Goal: Transaction & Acquisition: Purchase product/service

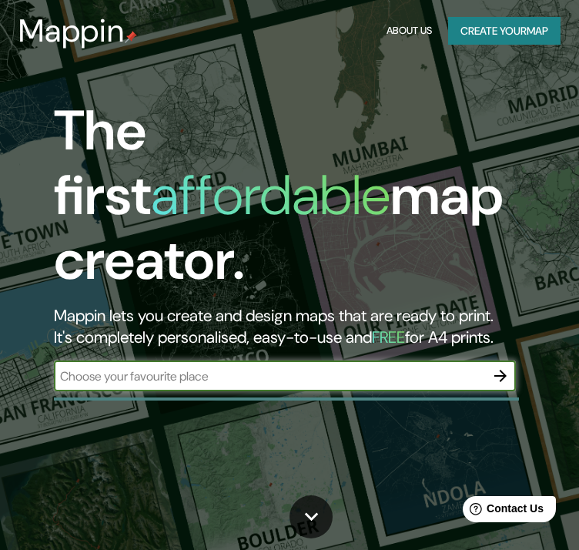
click at [347, 367] on input "text" at bounding box center [269, 376] width 431 height 18
paste input "C/ Major, 03690 Sant [PERSON_NAME] del [GEOGRAPHIC_DATA], [GEOGRAPHIC_DATA], [G…"
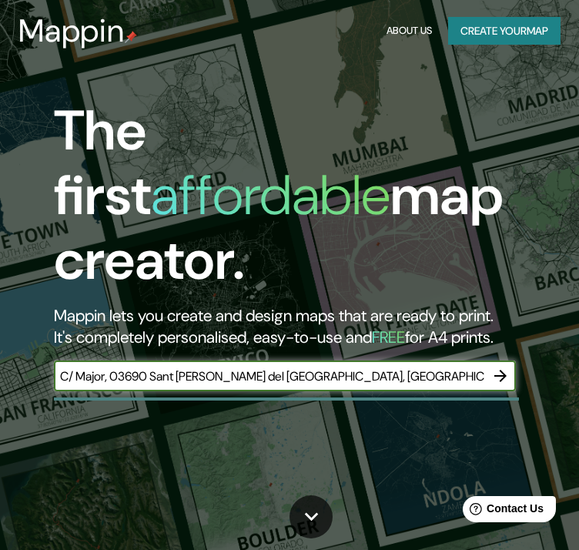
type input "C/ Major, 03690 Sant [PERSON_NAME] del [GEOGRAPHIC_DATA], [GEOGRAPHIC_DATA], [G…"
click at [502, 370] on icon "button" at bounding box center [501, 376] width 12 height 12
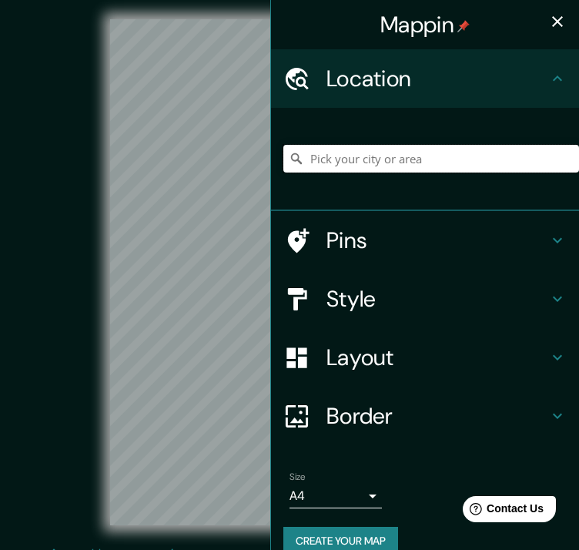
click at [394, 163] on input "Pick your city or area" at bounding box center [432, 159] width 296 height 28
paste input "C/ Major, 03690 Sant [PERSON_NAME] del [GEOGRAPHIC_DATA], [GEOGRAPHIC_DATA], [G…"
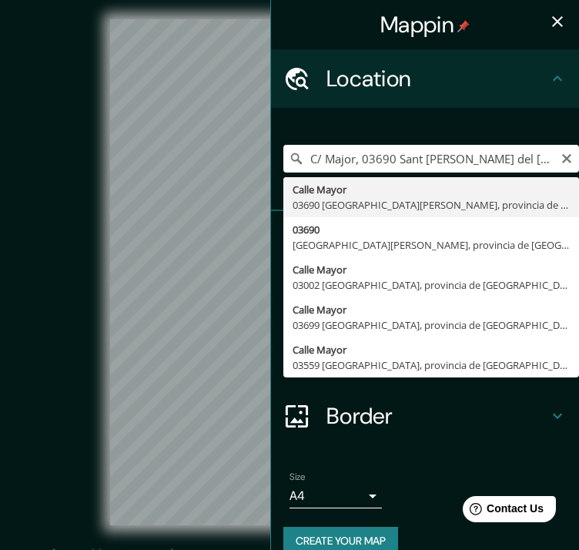
type input "Calle Mayor, 03690 [GEOGRAPHIC_DATA][PERSON_NAME], provincia de [GEOGRAPHIC_DAT…"
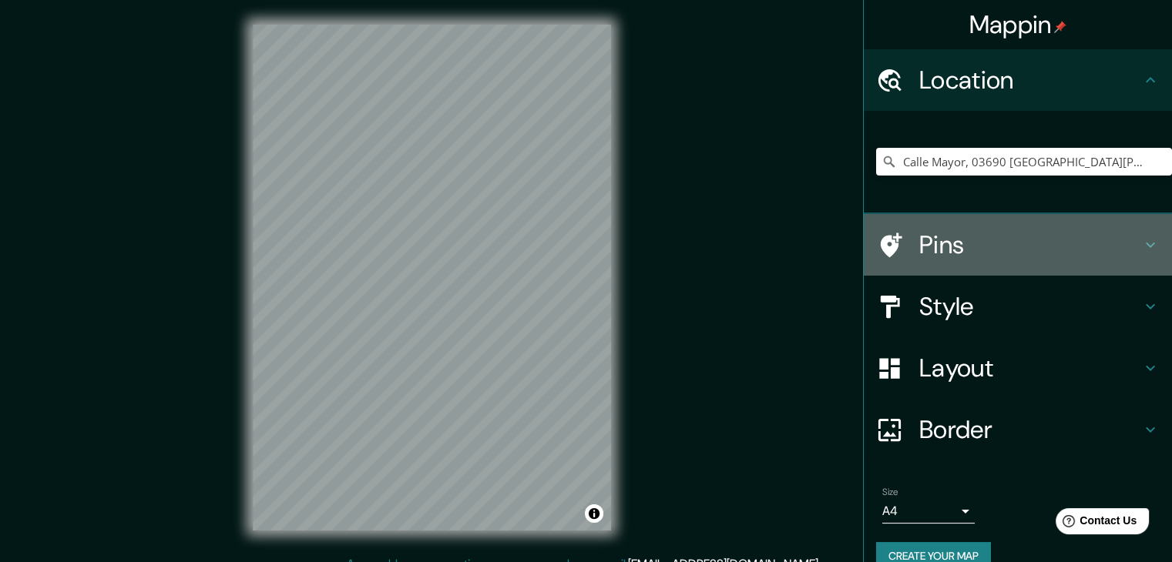
click at [579, 263] on div "Pins" at bounding box center [1018, 245] width 308 height 62
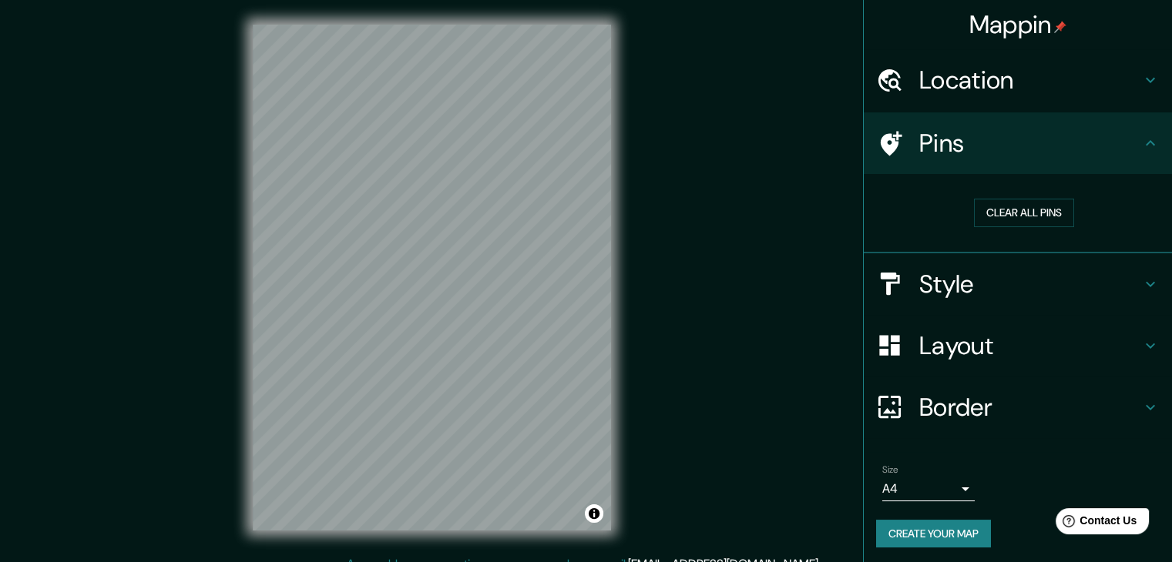
click at [579, 298] on div "Style" at bounding box center [1018, 284] width 308 height 62
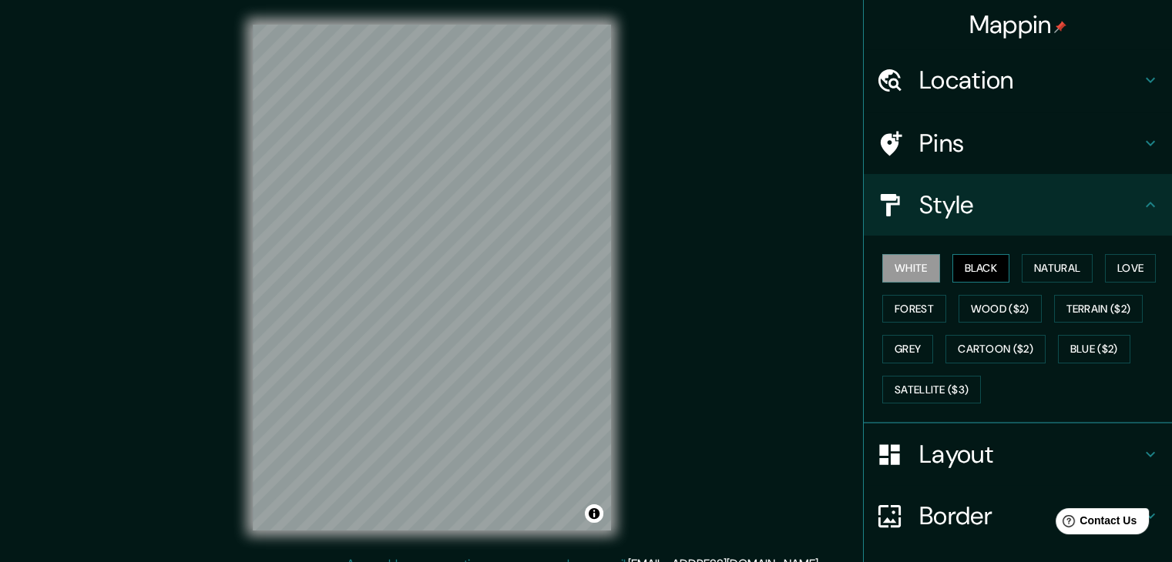
click at [579, 266] on button "Black" at bounding box center [981, 268] width 58 height 29
click at [579, 149] on h4 "Pins" at bounding box center [1030, 143] width 222 height 31
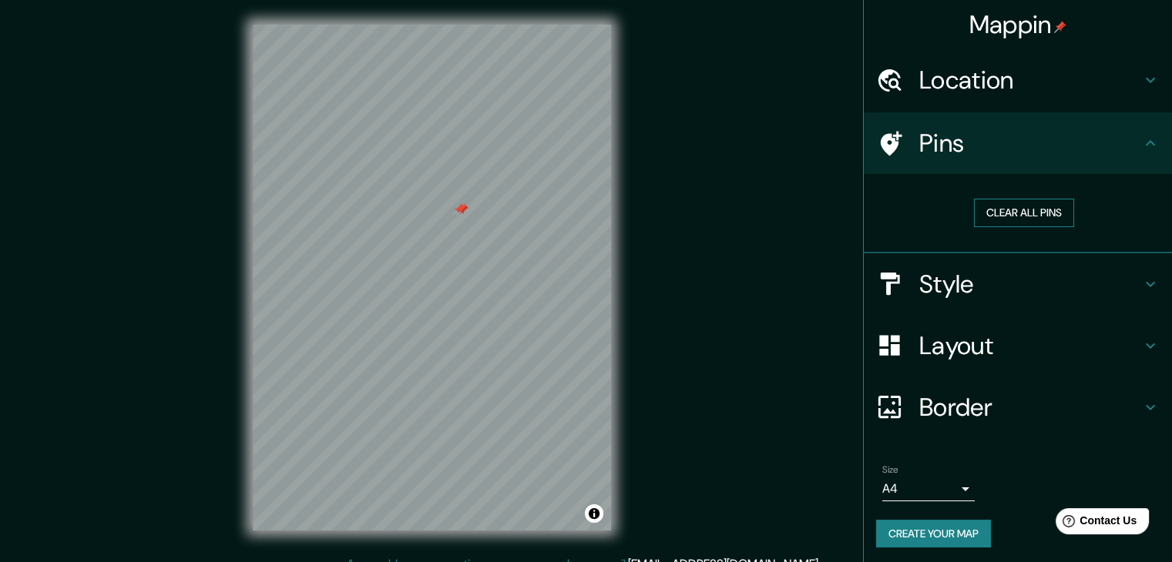
click at [579, 216] on button "Clear all pins" at bounding box center [1024, 213] width 100 height 29
click at [579, 149] on h4 "Pins" at bounding box center [1030, 143] width 222 height 31
click at [579, 139] on icon at bounding box center [1150, 143] width 18 height 18
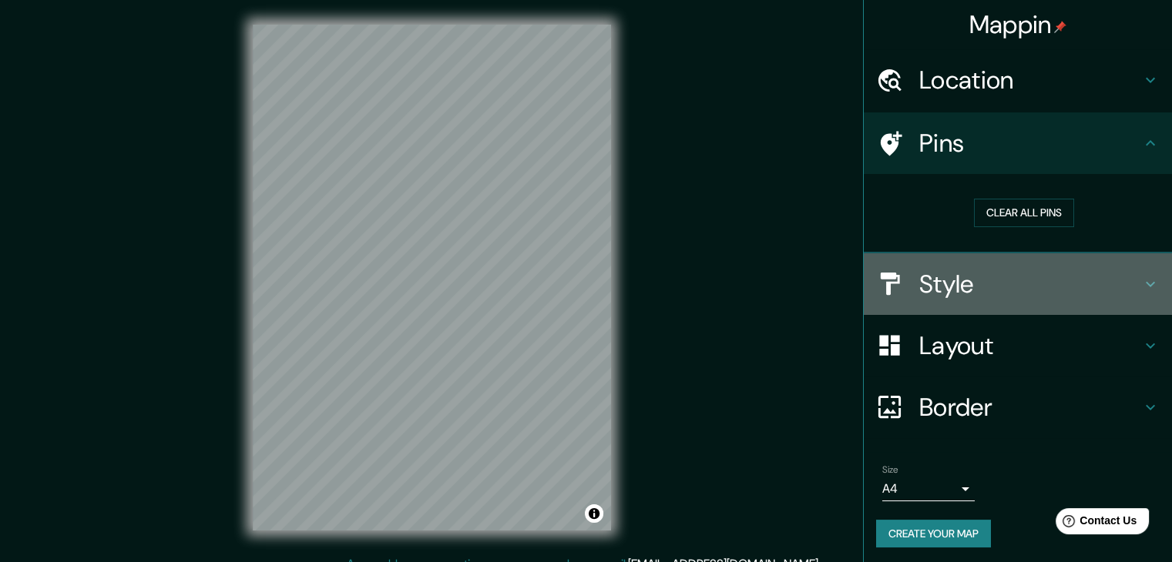
click at [579, 285] on h4 "Style" at bounding box center [1030, 284] width 222 height 31
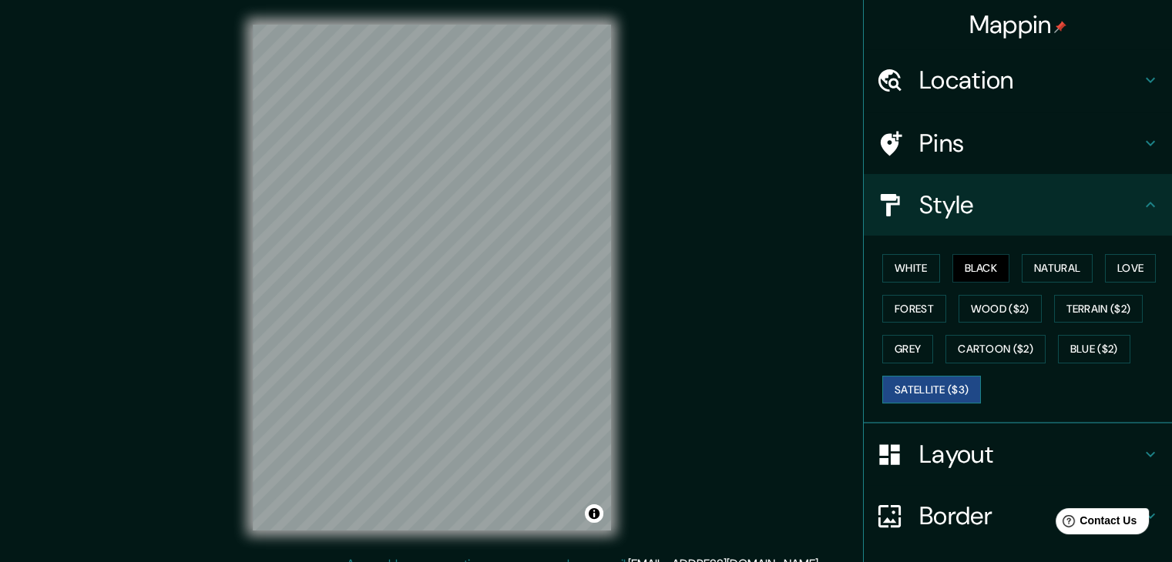
click at [579, 383] on button "Satellite ($3)" at bounding box center [931, 390] width 99 height 29
click at [579, 448] on h4 "Layout" at bounding box center [1030, 454] width 222 height 31
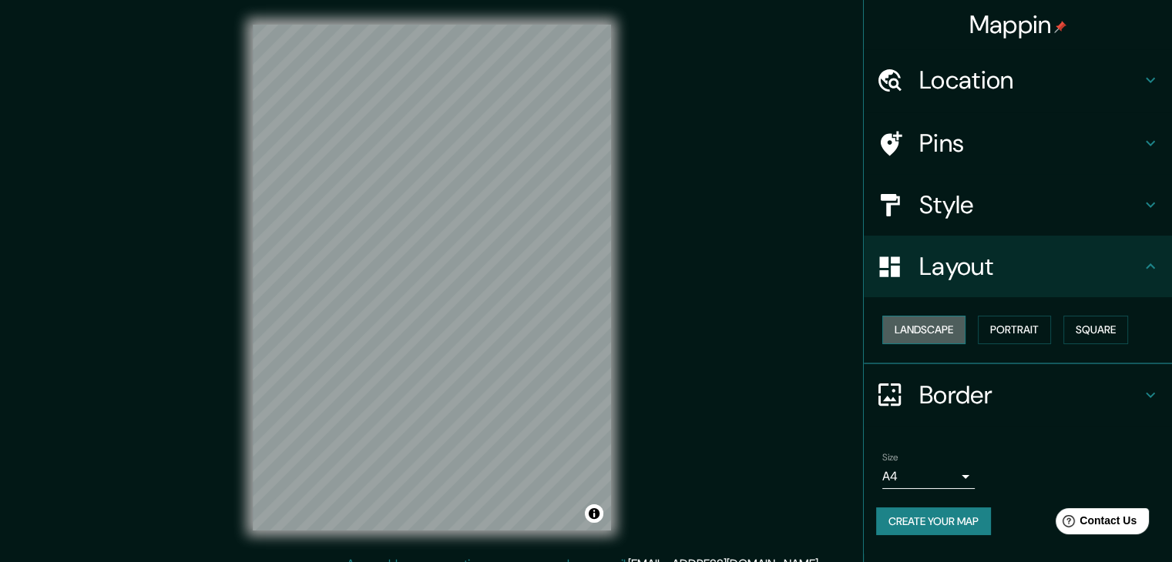
click at [579, 334] on button "Landscape" at bounding box center [923, 330] width 83 height 29
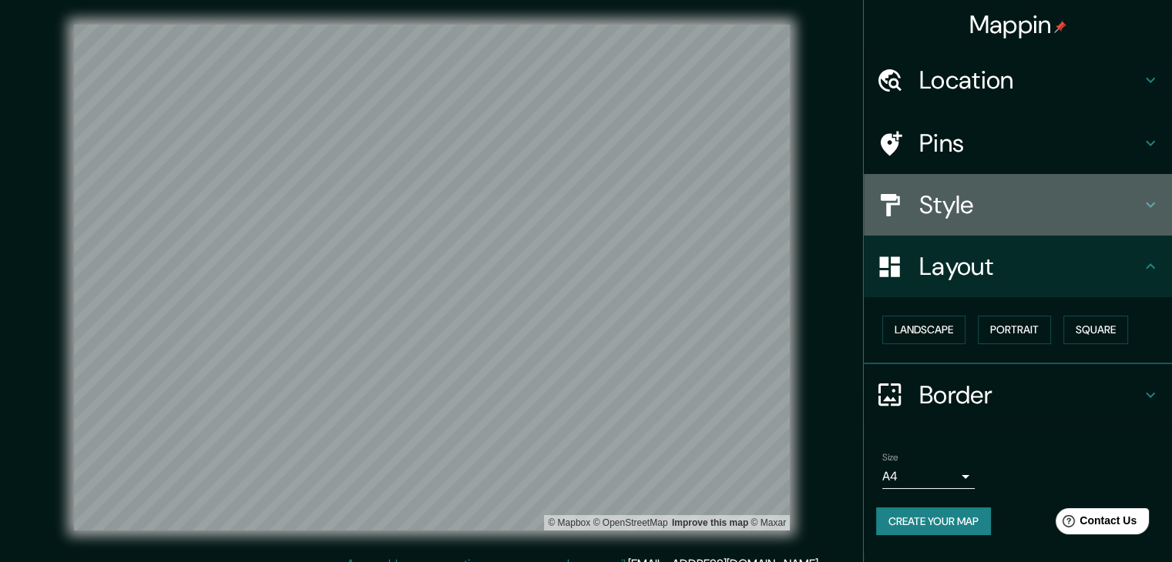
click at [579, 223] on div "Style" at bounding box center [1018, 205] width 308 height 62
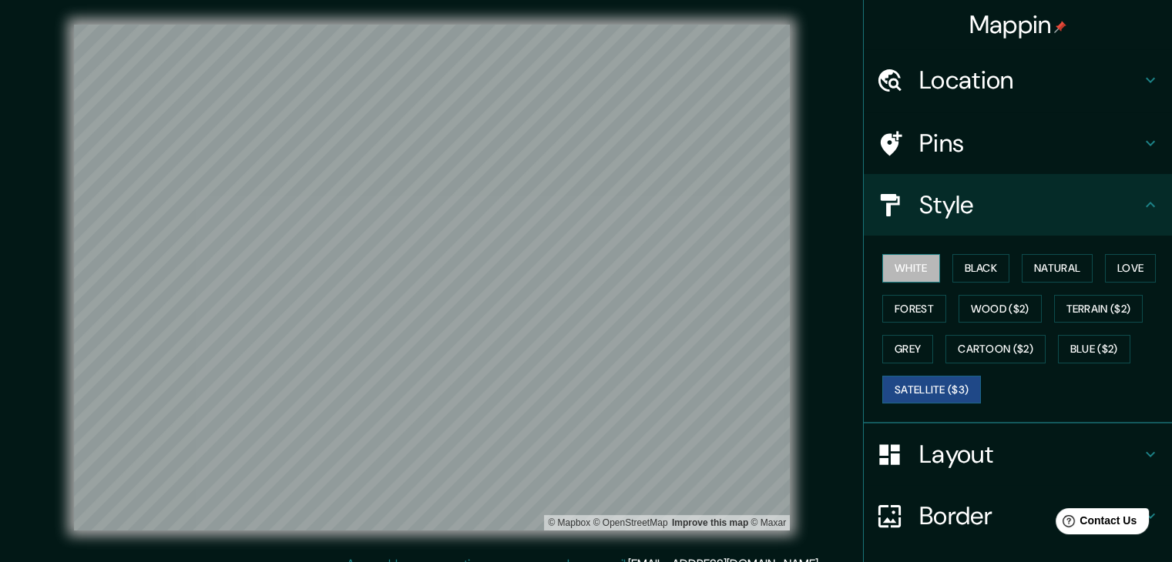
click at [579, 260] on button "White" at bounding box center [911, 268] width 58 height 29
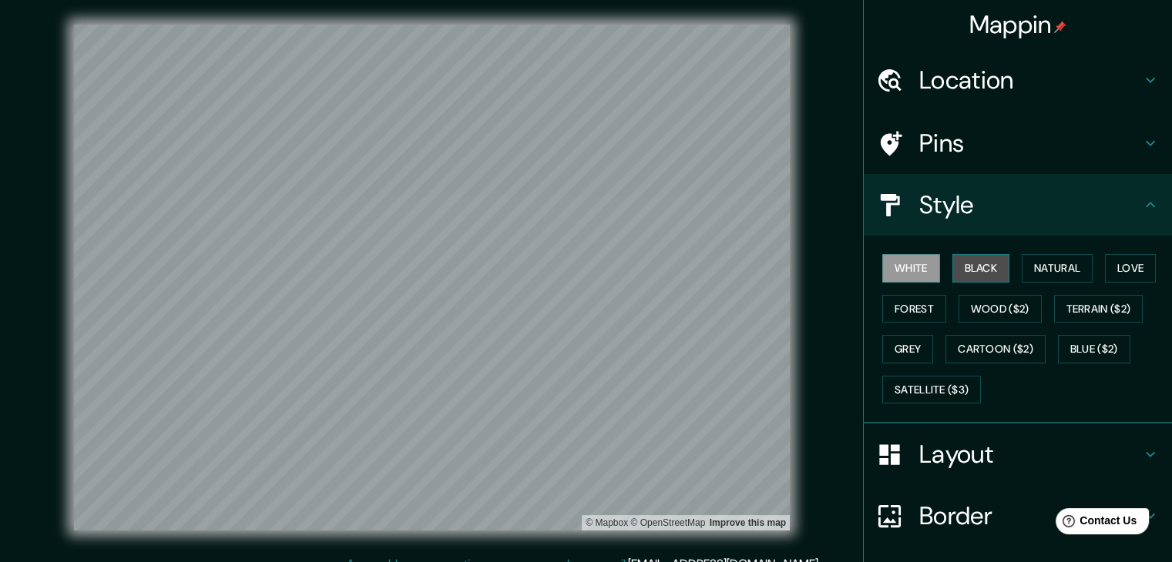
click at [579, 264] on button "Black" at bounding box center [981, 268] width 58 height 29
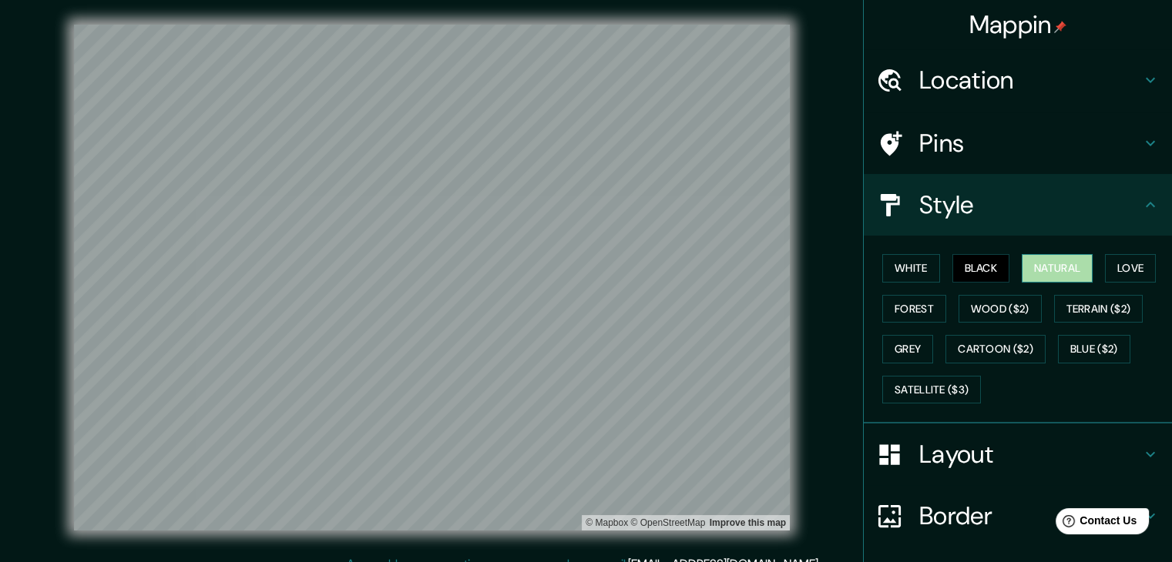
click at [579, 262] on button "Natural" at bounding box center [1057, 268] width 71 height 29
click at [579, 263] on button "Love" at bounding box center [1130, 268] width 51 height 29
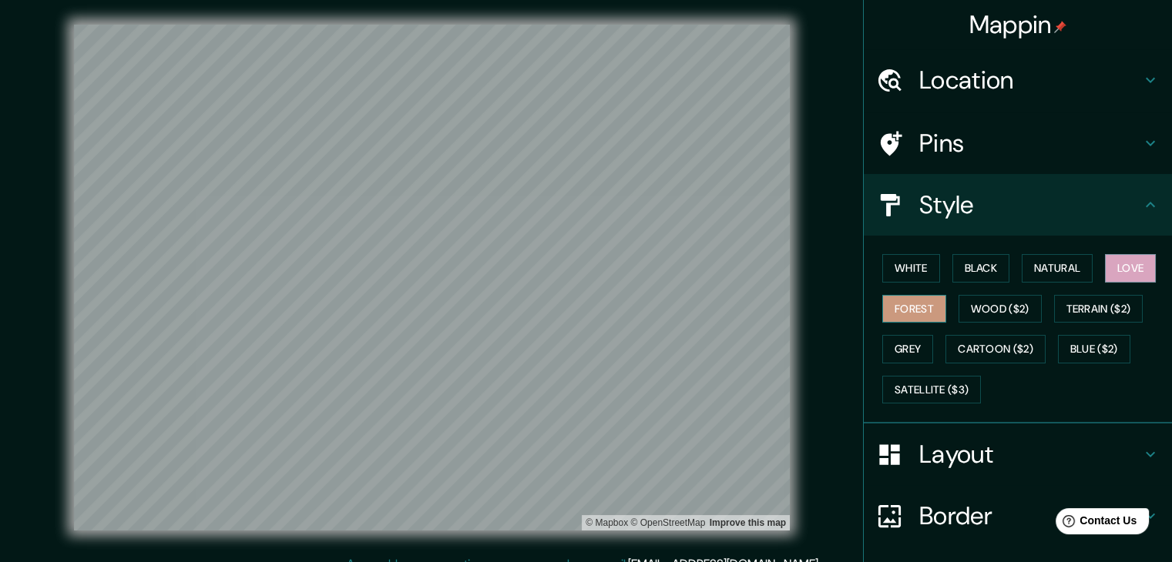
click at [579, 306] on button "Forest" at bounding box center [914, 309] width 64 height 29
click at [579, 304] on button "Wood ($2)" at bounding box center [999, 309] width 83 height 29
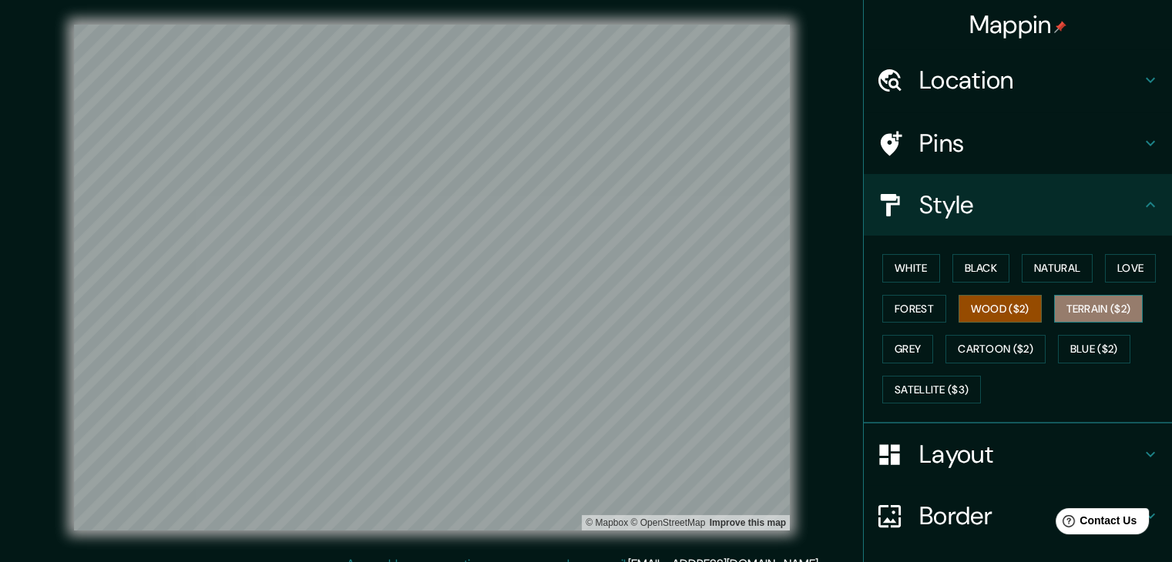
click at [579, 303] on button "Terrain ($2)" at bounding box center [1098, 309] width 89 height 29
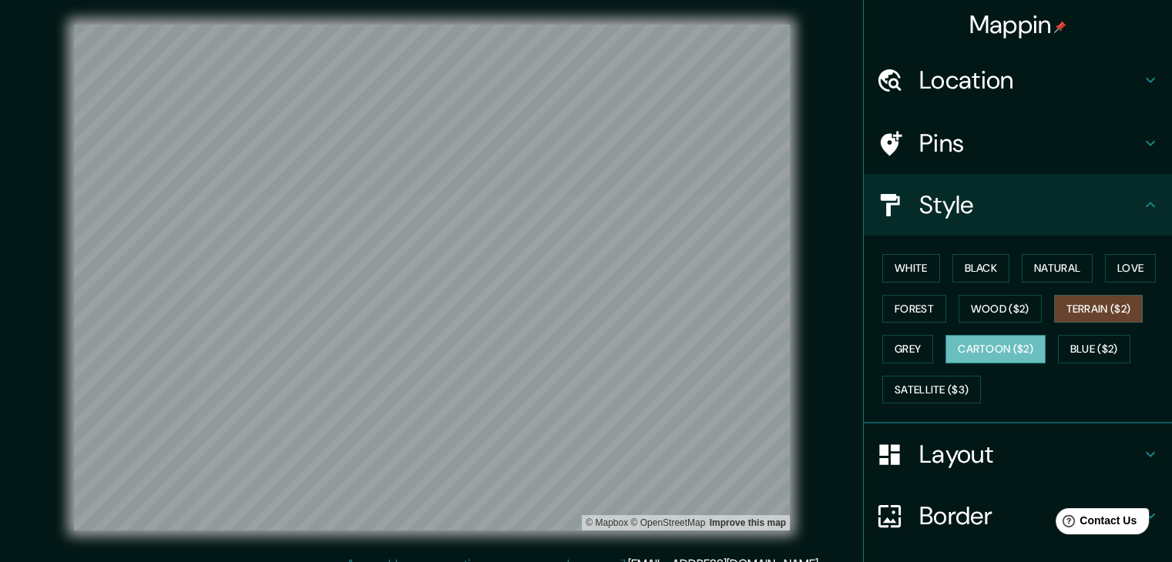
click at [579, 349] on button "Cartoon ($2)" at bounding box center [995, 349] width 100 height 29
click at [579, 349] on button "Grey" at bounding box center [907, 349] width 51 height 29
click at [579, 344] on div "White Black Natural Love Forest Wood ($2) Terrain ($2) Grey Cartoon ($2) Blue (…" at bounding box center [1024, 329] width 296 height 162
click at [579, 346] on button "Cartoon ($2)" at bounding box center [995, 349] width 100 height 29
click at [579, 347] on button "Blue ($2)" at bounding box center [1094, 349] width 72 height 29
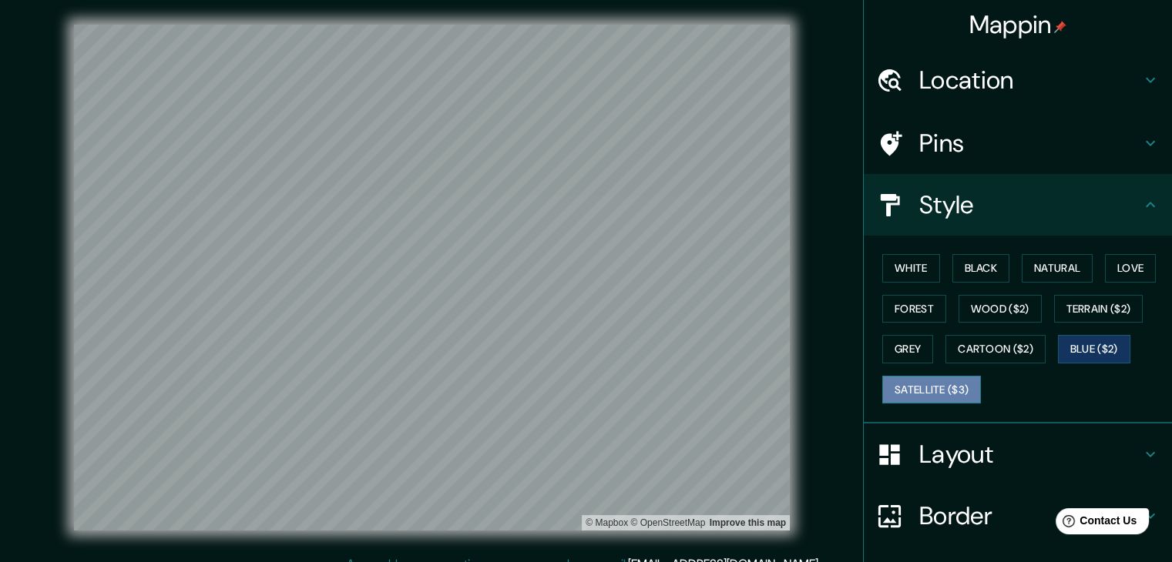
click at [579, 389] on button "Satellite ($3)" at bounding box center [931, 390] width 99 height 29
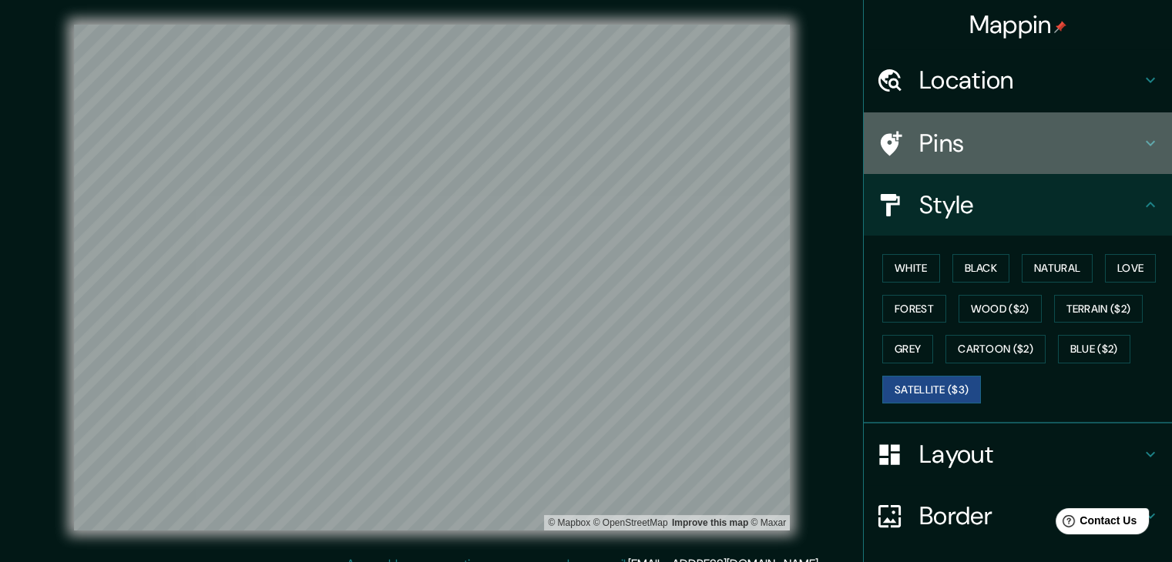
click at [579, 159] on div "Pins" at bounding box center [1018, 143] width 308 height 62
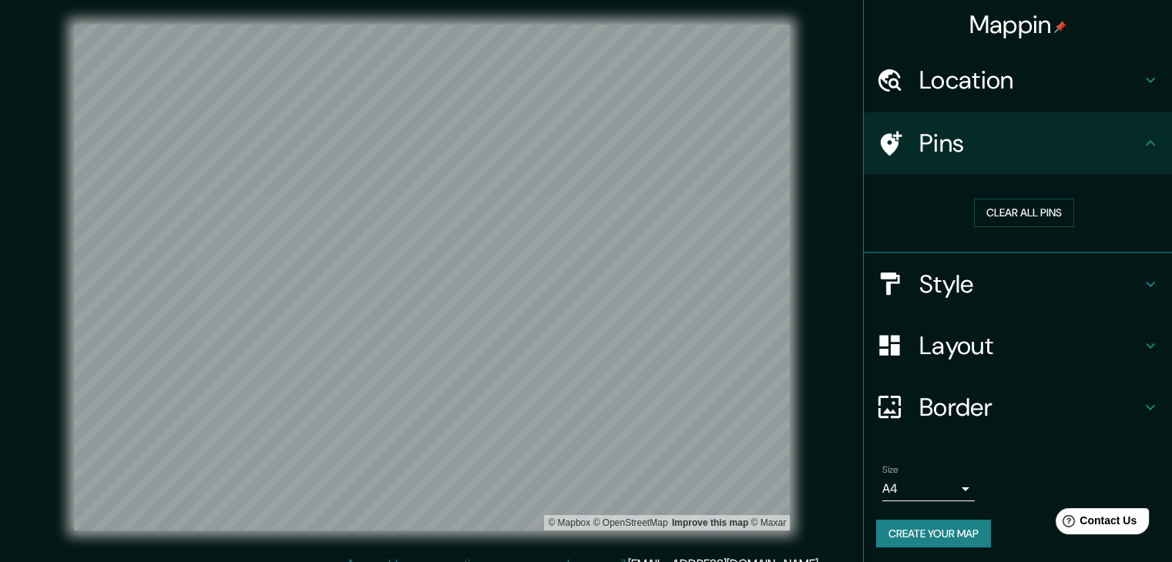
click at [579, 79] on h4 "Location" at bounding box center [1030, 80] width 222 height 31
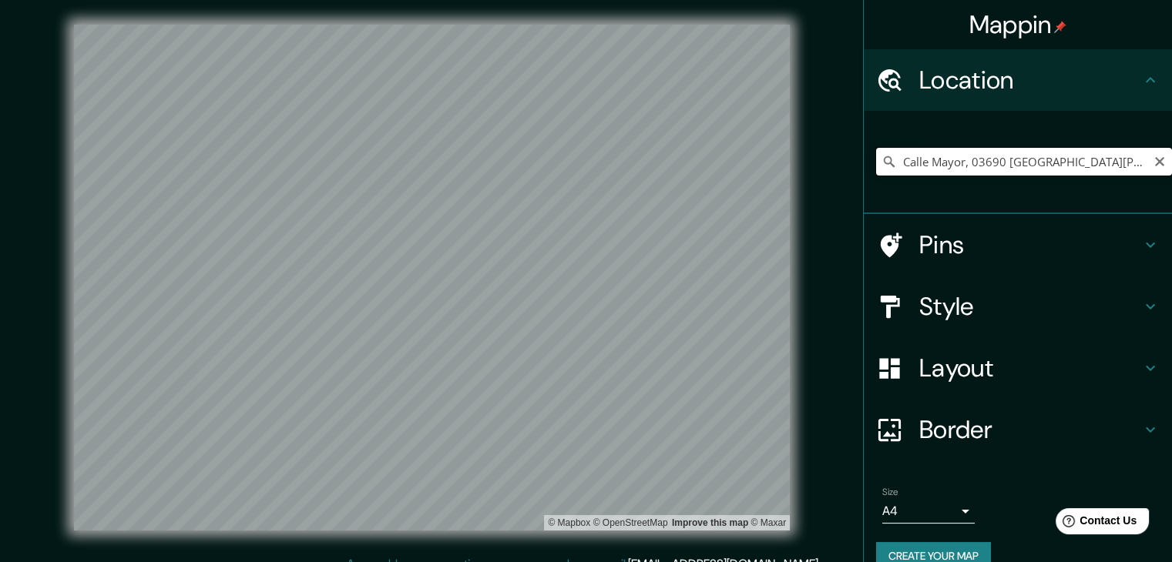
click at [579, 164] on input "Calle Mayor, 03690 [GEOGRAPHIC_DATA][PERSON_NAME], provincia de [GEOGRAPHIC_DAT…" at bounding box center [1024, 162] width 296 height 28
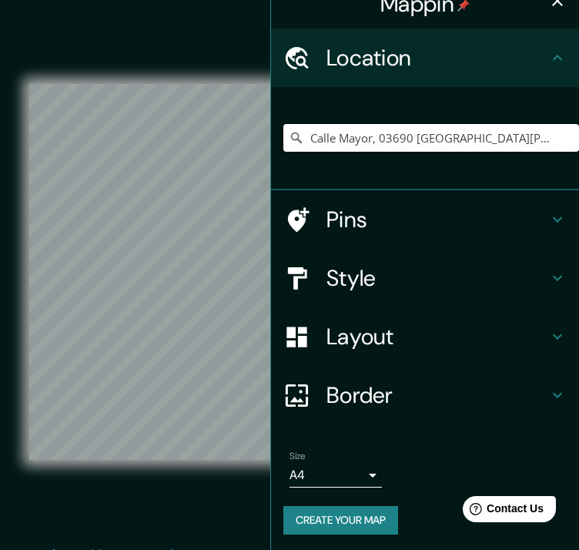
scroll to position [22, 0]
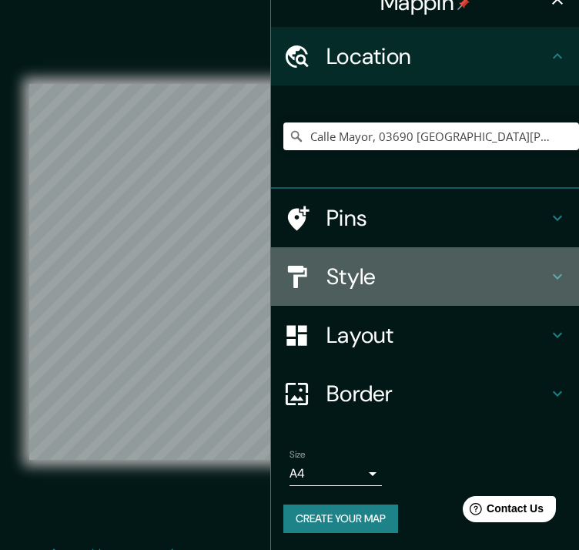
click at [438, 279] on h4 "Style" at bounding box center [438, 277] width 222 height 28
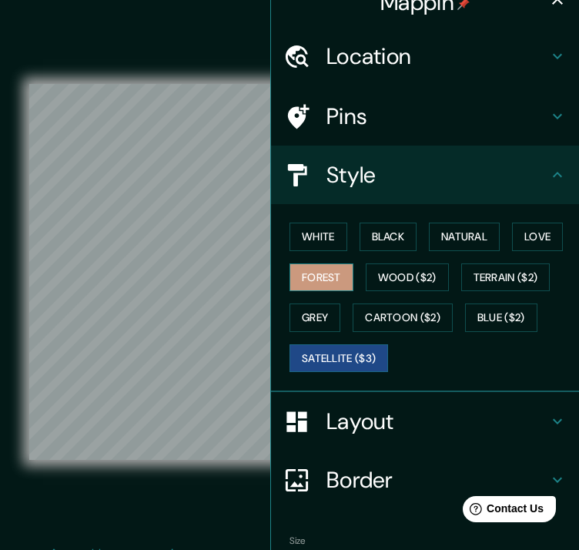
click at [327, 272] on button "Forest" at bounding box center [322, 277] width 64 height 29
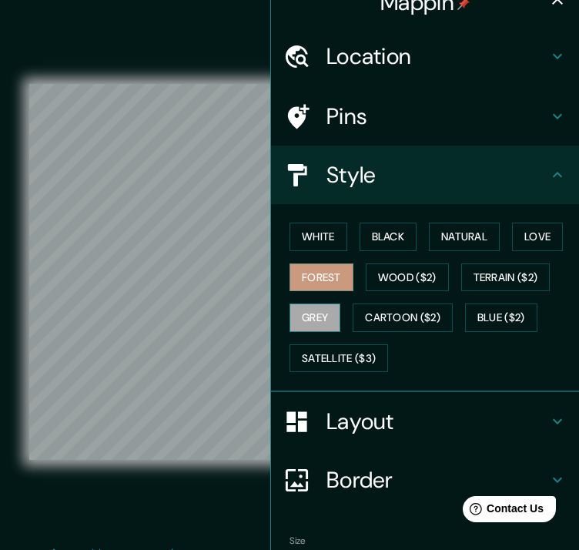
click at [317, 309] on button "Grey" at bounding box center [315, 318] width 51 height 29
click at [305, 284] on button "Forest" at bounding box center [322, 277] width 64 height 29
click at [294, 315] on button "Grey" at bounding box center [315, 318] width 51 height 29
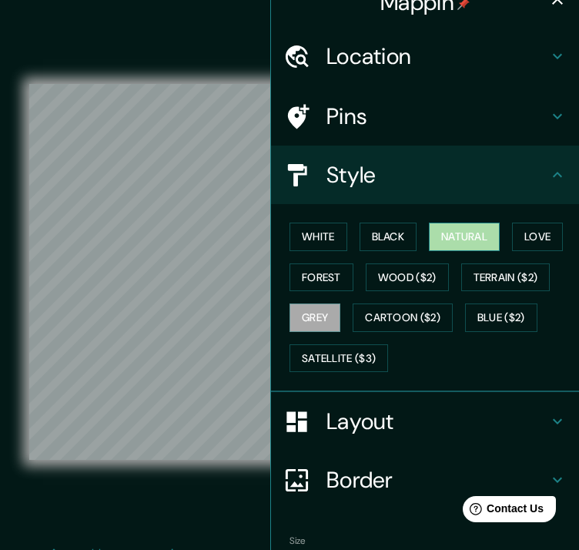
click at [470, 235] on button "Natural" at bounding box center [464, 237] width 71 height 29
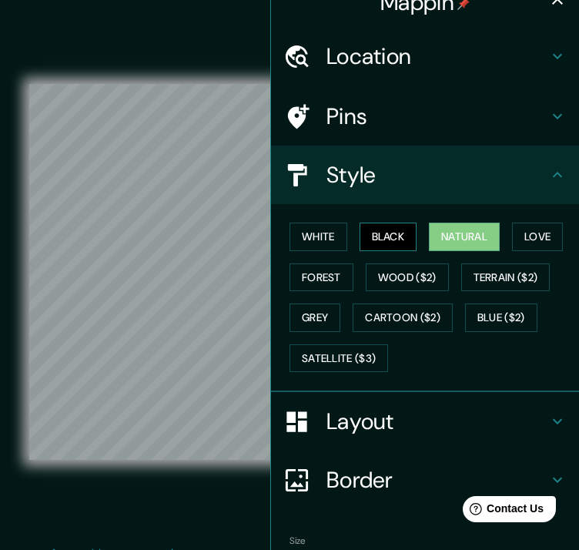
click at [395, 235] on button "Black" at bounding box center [389, 237] width 58 height 29
click at [361, 359] on button "Satellite ($3)" at bounding box center [339, 358] width 99 height 29
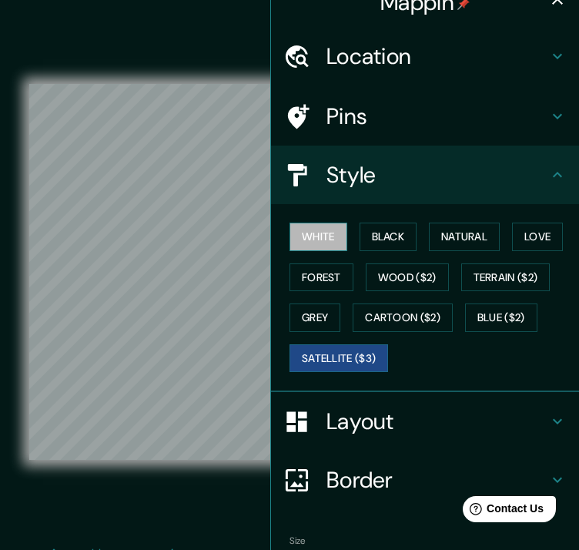
click at [310, 233] on button "White" at bounding box center [319, 237] width 58 height 29
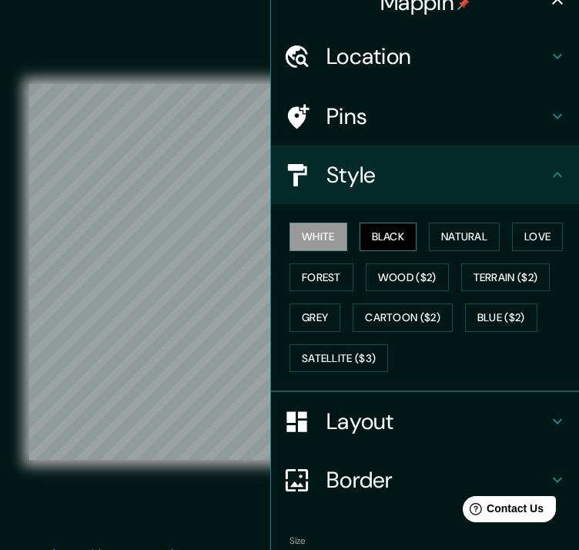
click at [369, 234] on button "Black" at bounding box center [389, 237] width 58 height 29
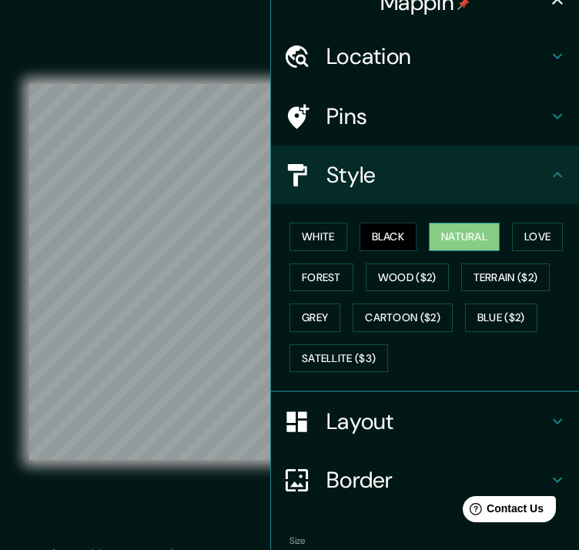
click at [431, 235] on button "Natural" at bounding box center [464, 237] width 71 height 29
click at [525, 237] on button "Love" at bounding box center [537, 237] width 51 height 29
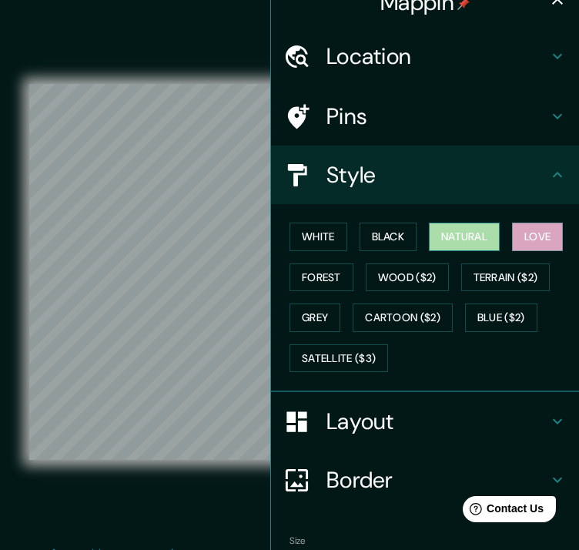
click at [445, 247] on button "Natural" at bounding box center [464, 237] width 71 height 29
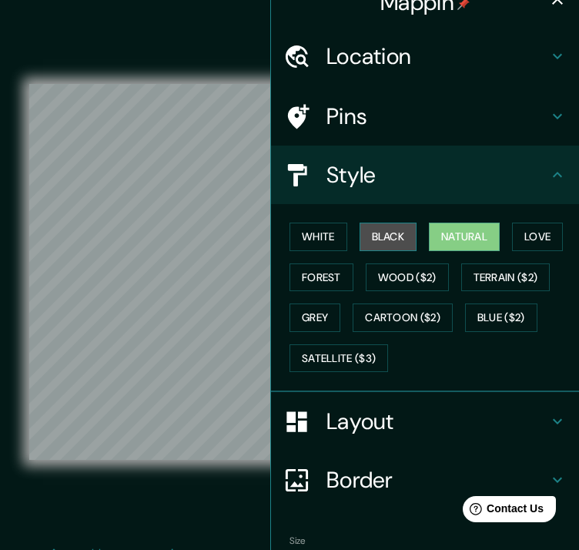
click at [379, 237] on button "Black" at bounding box center [389, 237] width 58 height 29
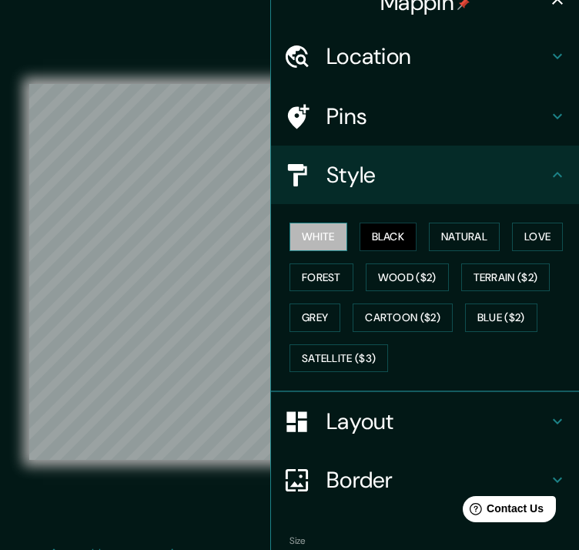
click at [299, 240] on button "White" at bounding box center [319, 237] width 58 height 29
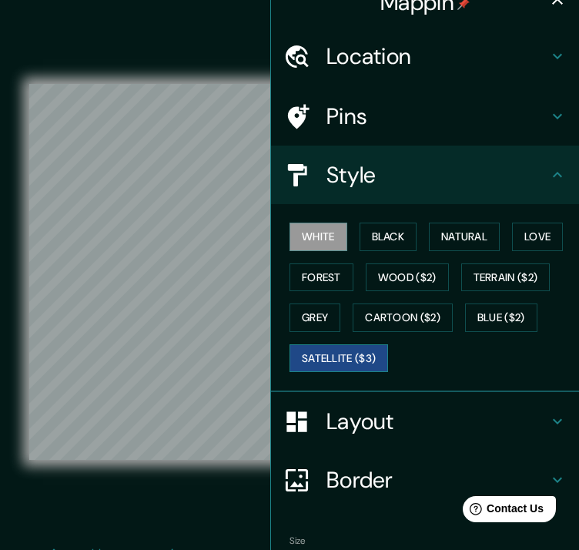
click at [364, 361] on button "Satellite ($3)" at bounding box center [339, 358] width 99 height 29
